Goal: Task Accomplishment & Management: Manage account settings

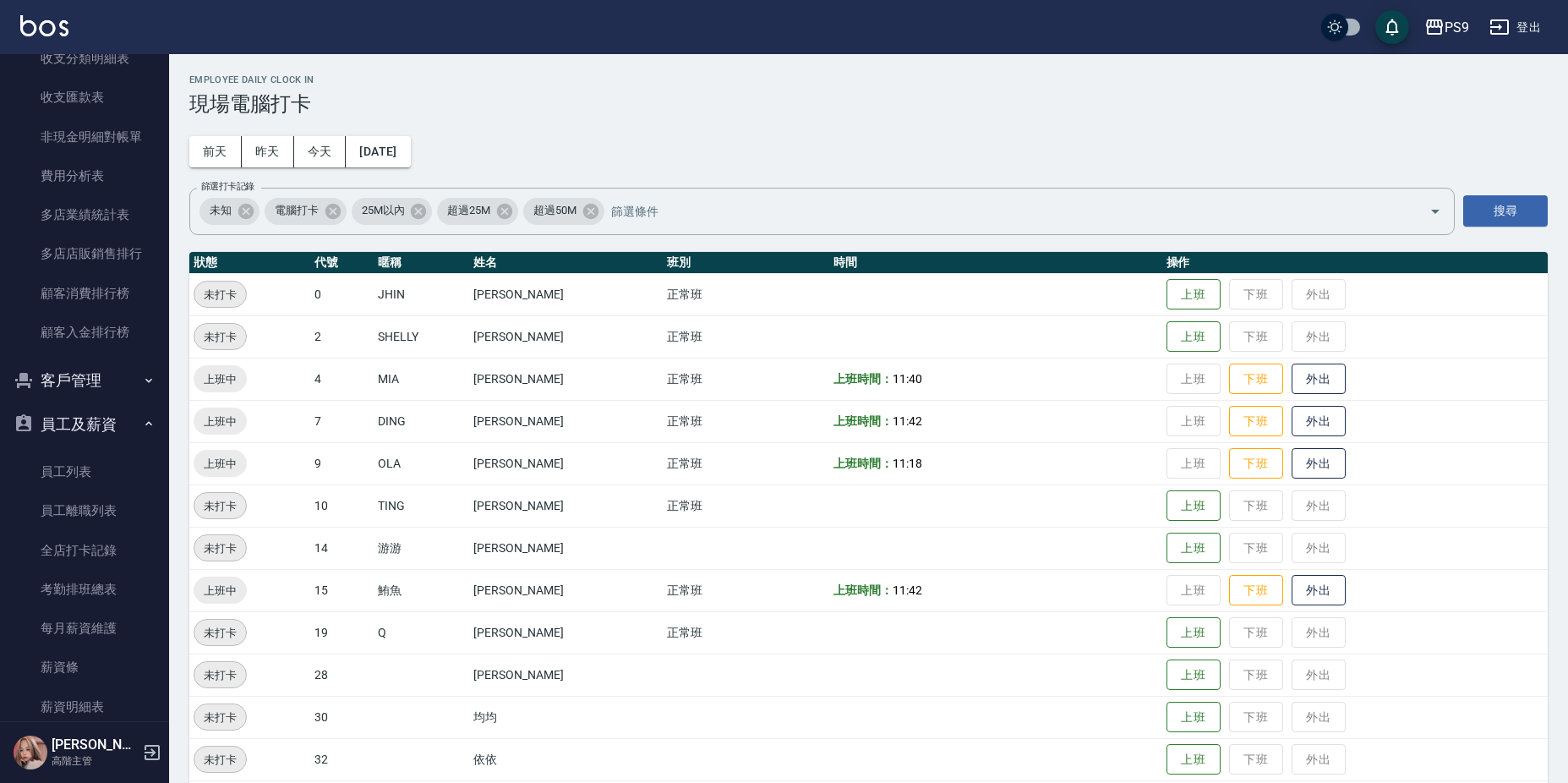
scroll to position [2114, 0]
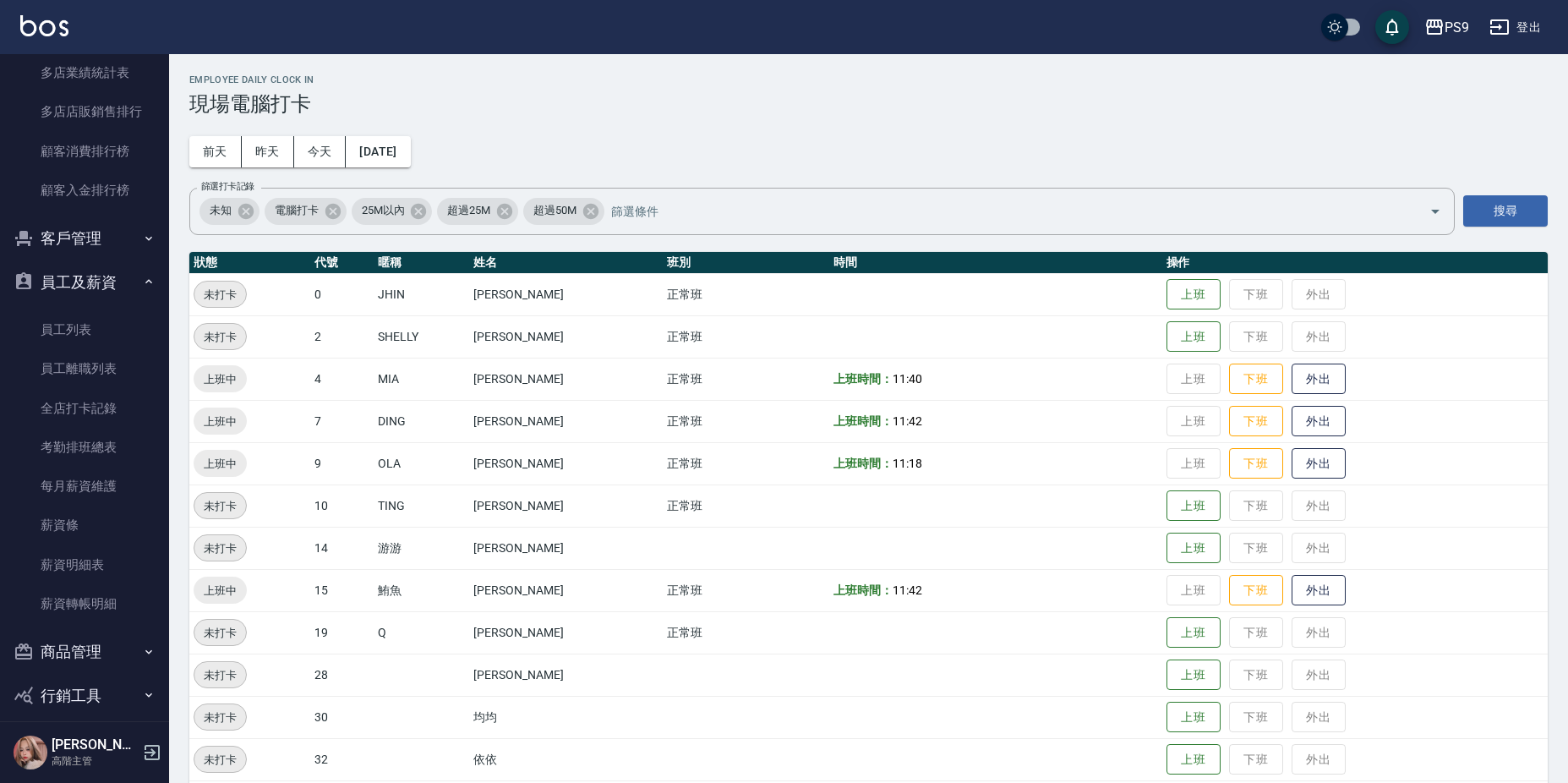
click at [87, 234] on button "客戶管理" at bounding box center [84, 238] width 156 height 44
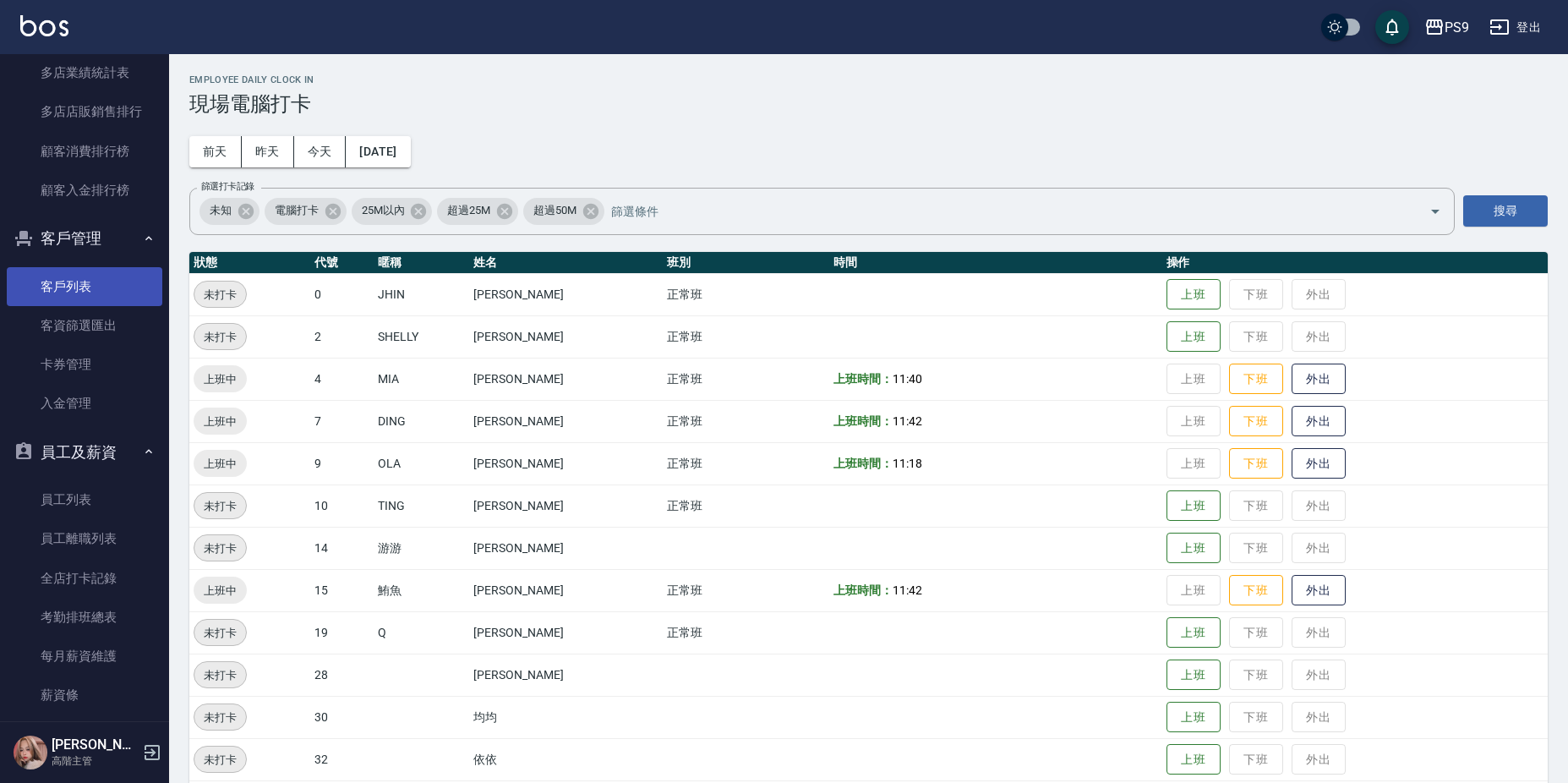
click at [104, 296] on link "客戶列表" at bounding box center [84, 286] width 156 height 39
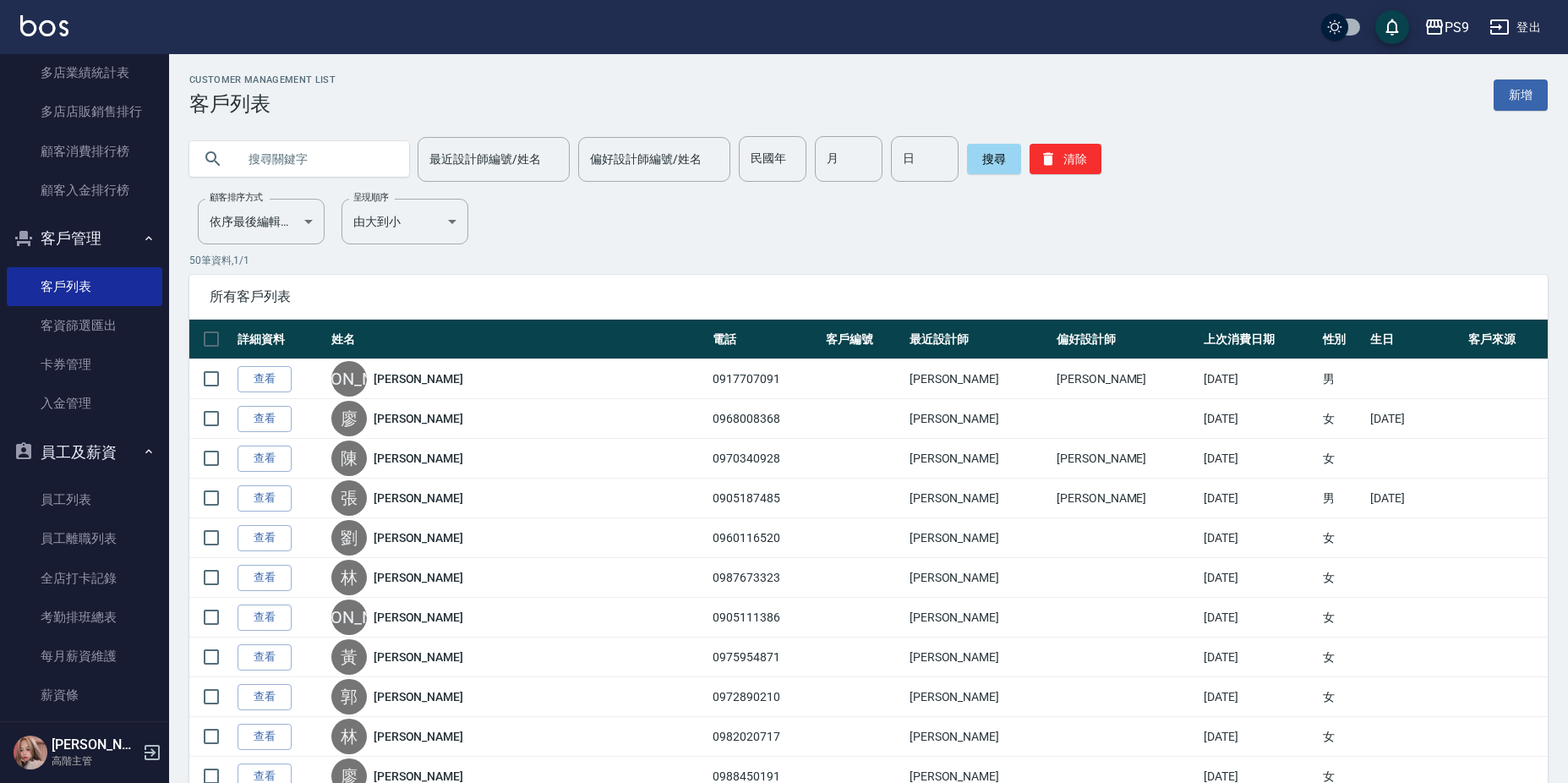
click at [374, 160] on input "text" at bounding box center [316, 159] width 159 height 45
type input "[PERSON_NAME]"
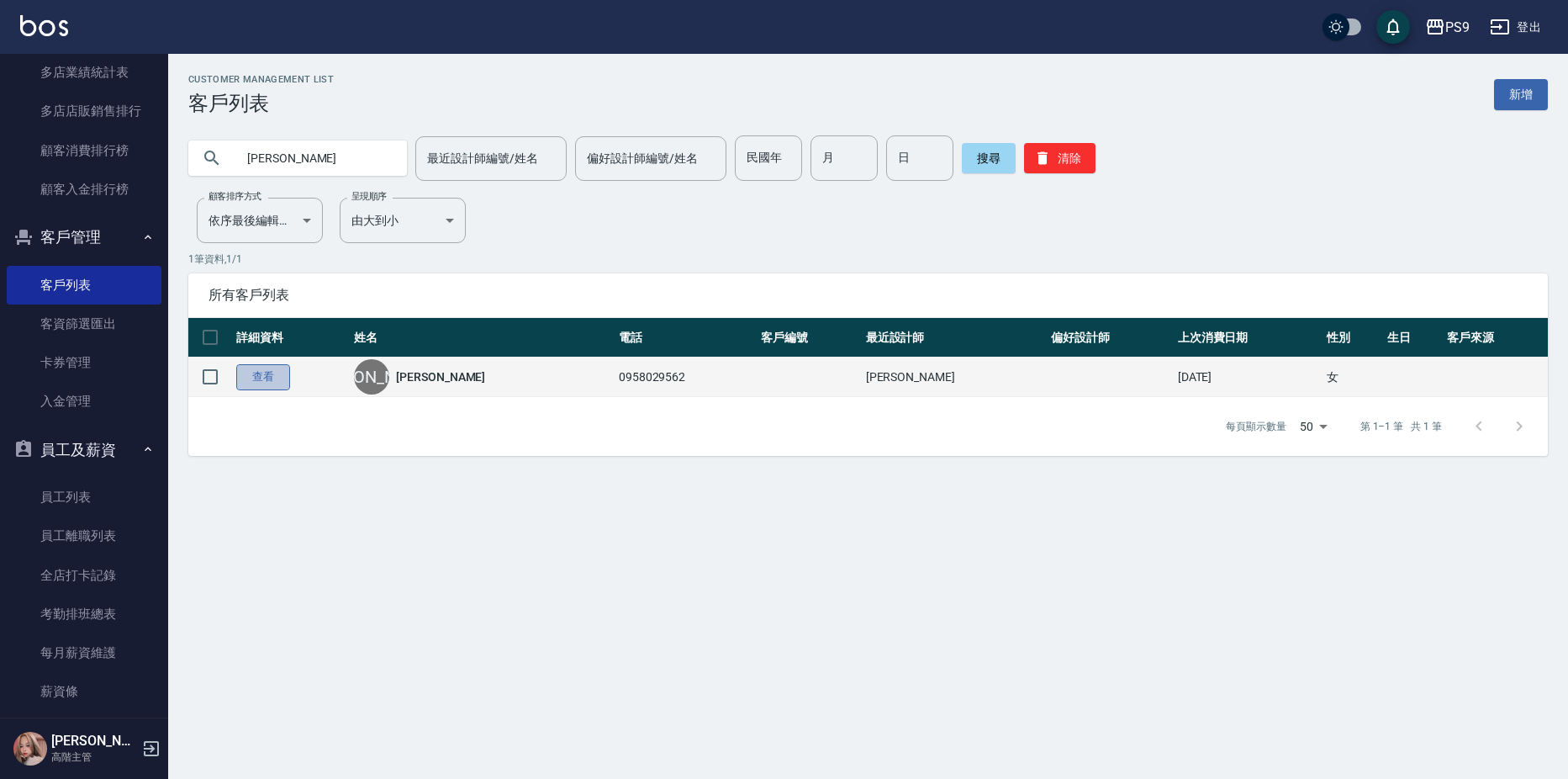
click at [261, 385] on link "查看" at bounding box center [263, 377] width 54 height 26
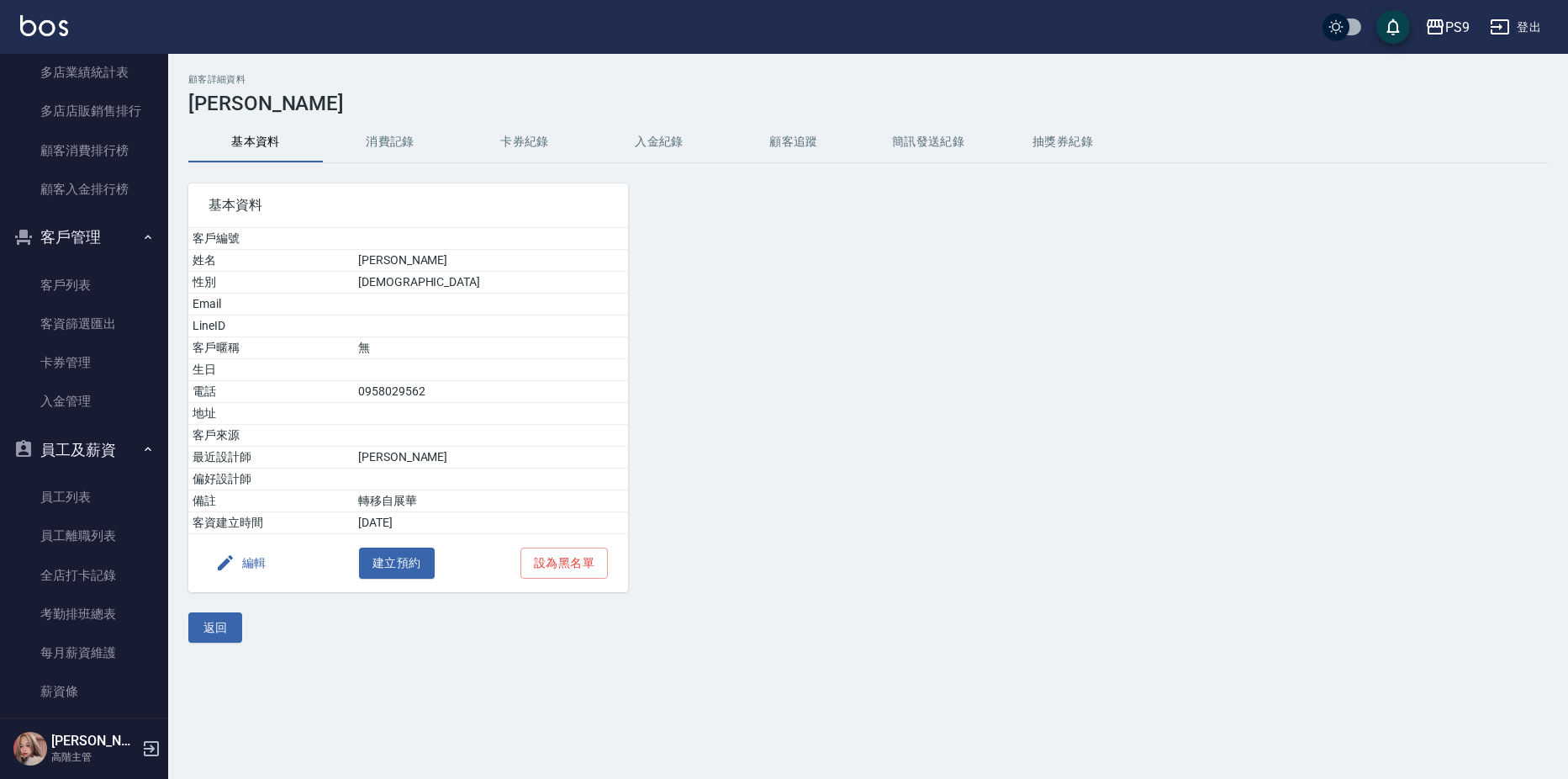
click at [626, 140] on button "入金紀錄" at bounding box center [660, 142] width 135 height 40
